Goal: Task Accomplishment & Management: Use online tool/utility

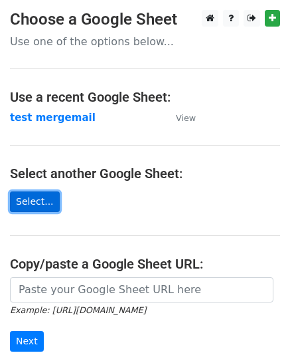
click at [35, 202] on link "Select..." at bounding box center [35, 201] width 50 height 21
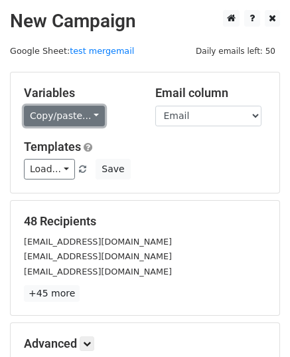
click at [86, 116] on link "Copy/paste..." at bounding box center [64, 116] width 81 height 21
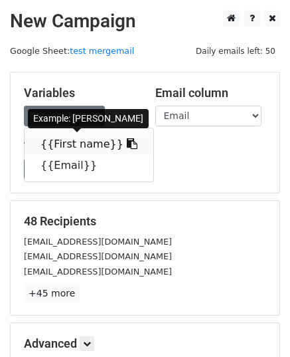
click at [64, 141] on link "{{First name}}" at bounding box center [89, 143] width 129 height 21
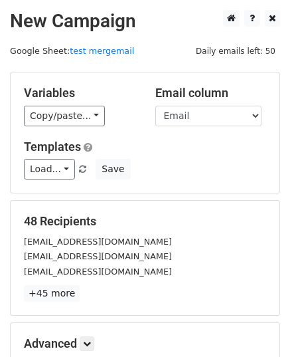
scroll to position [157, 0]
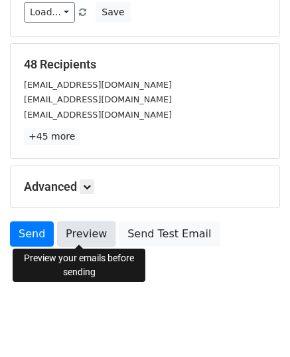
click at [85, 233] on link "Preview" at bounding box center [86, 233] width 58 height 25
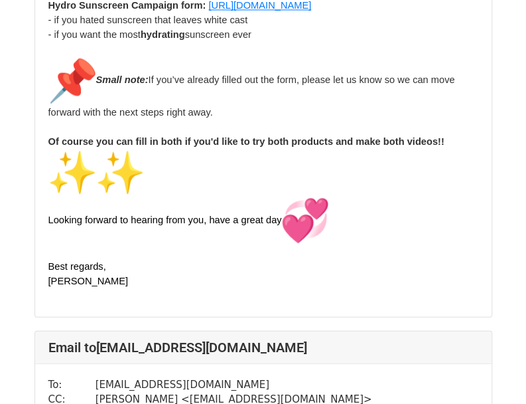
scroll to position [2390, 0]
